Goal: Register for event/course

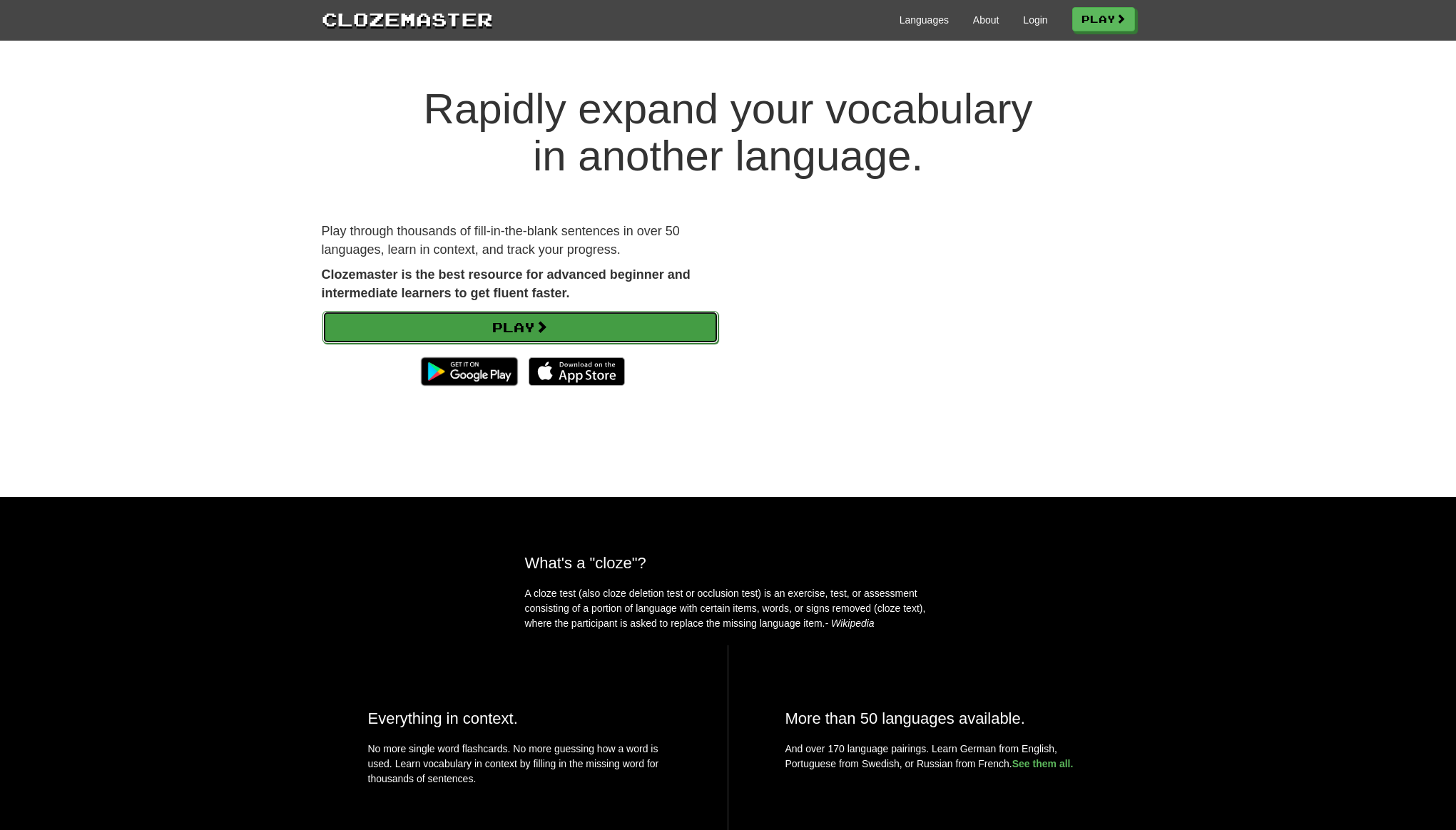
click at [527, 330] on link "Play" at bounding box center [520, 327] width 396 height 32
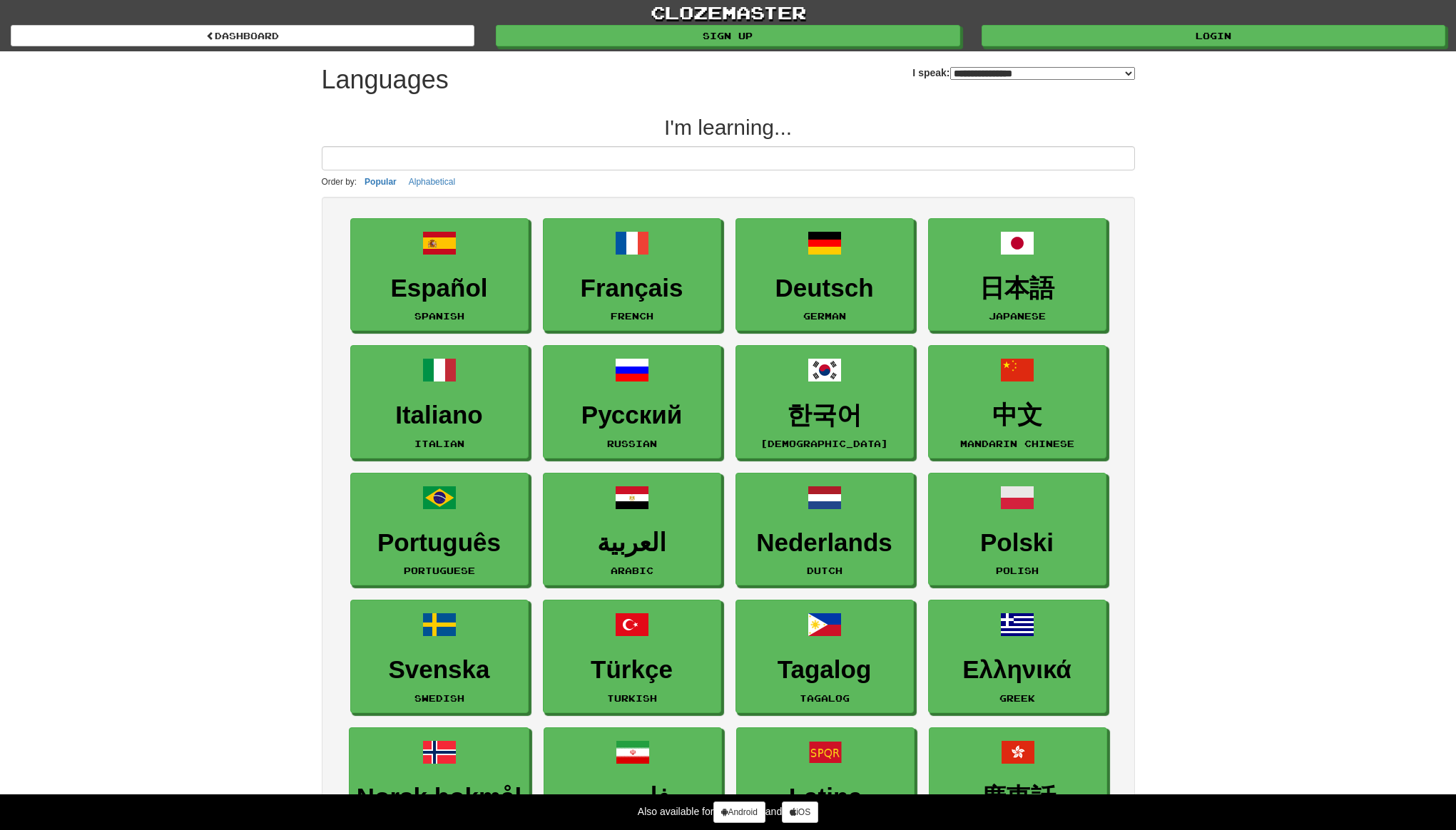
select select "*******"
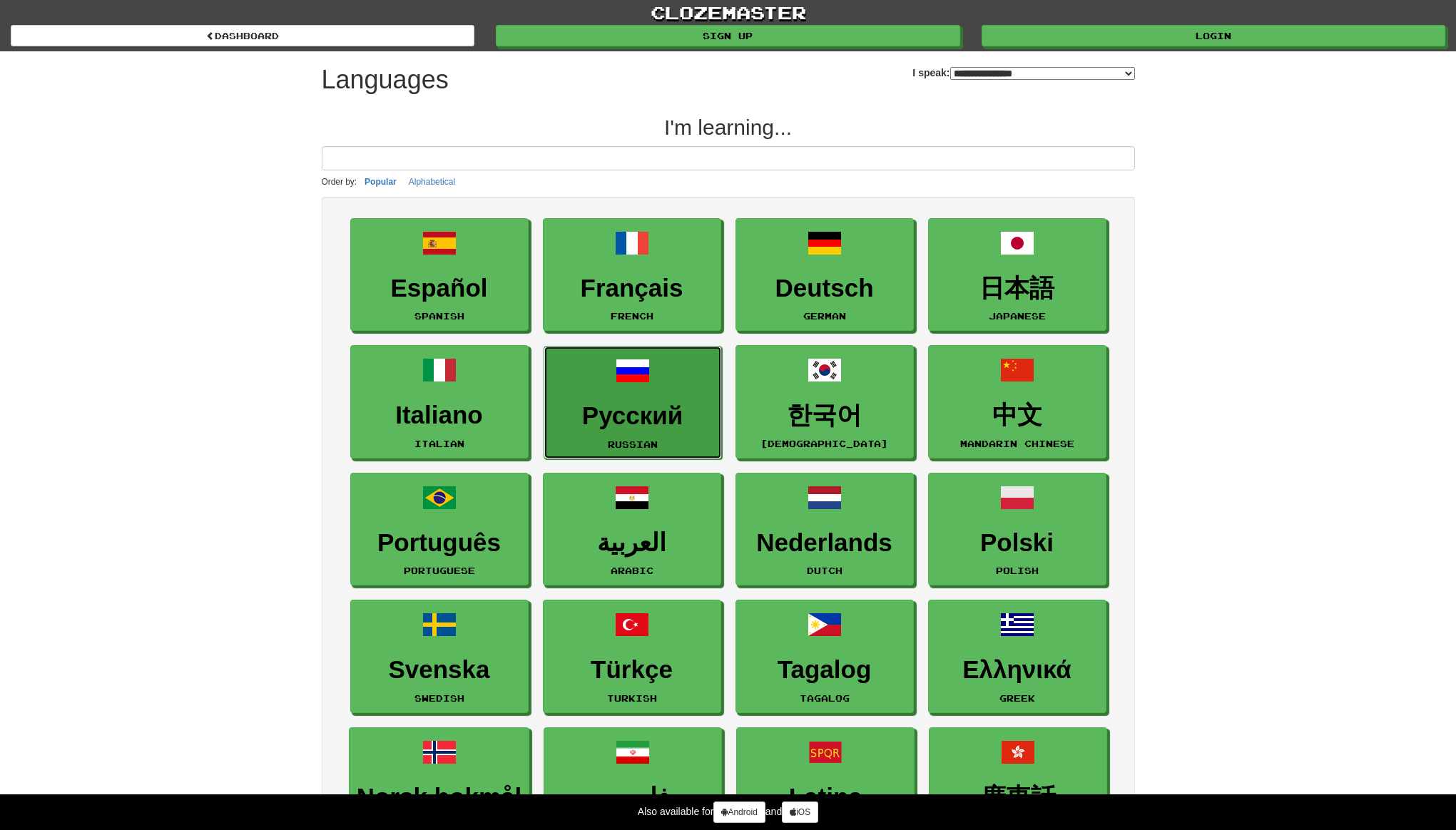
click at [657, 416] on h3 "Русский" at bounding box center [632, 415] width 162 height 28
